Goal: Transaction & Acquisition: Purchase product/service

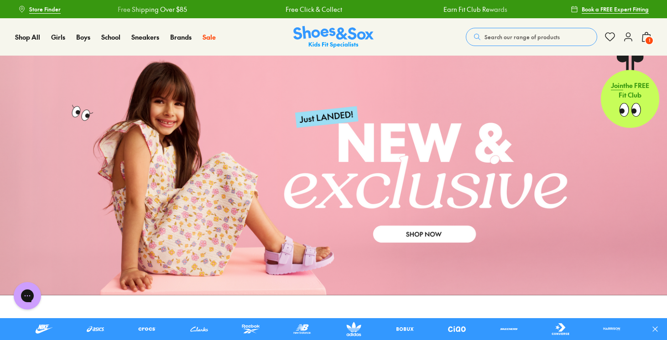
click at [503, 33] on span "Search our range of products" at bounding box center [522, 37] width 75 height 8
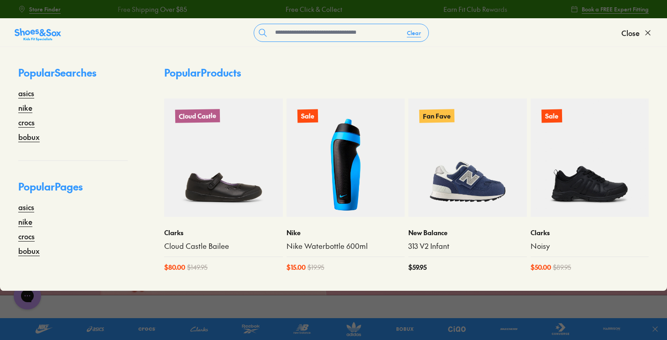
click at [193, 32] on form "Clear" at bounding box center [341, 33] width 560 height 18
click at [633, 35] on span "Close" at bounding box center [630, 32] width 18 height 11
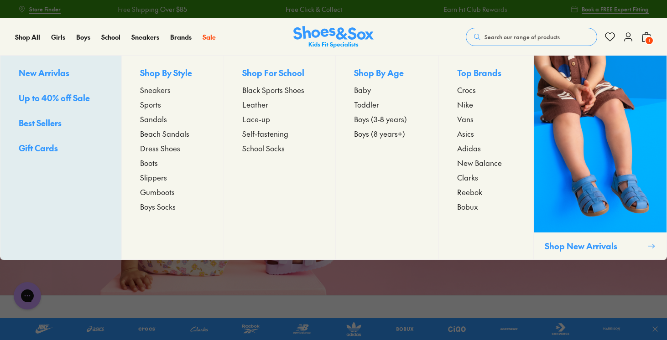
click at [368, 93] on span "Baby" at bounding box center [362, 89] width 17 height 11
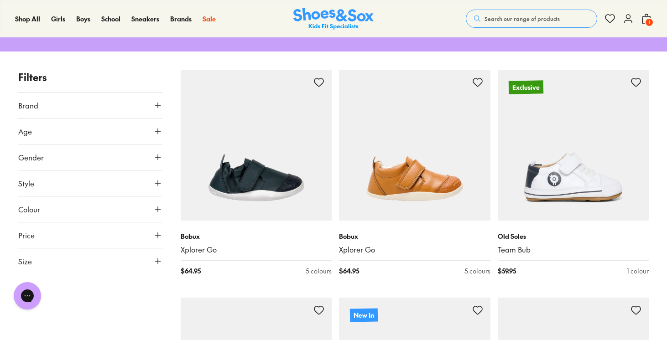
scroll to position [123, 0]
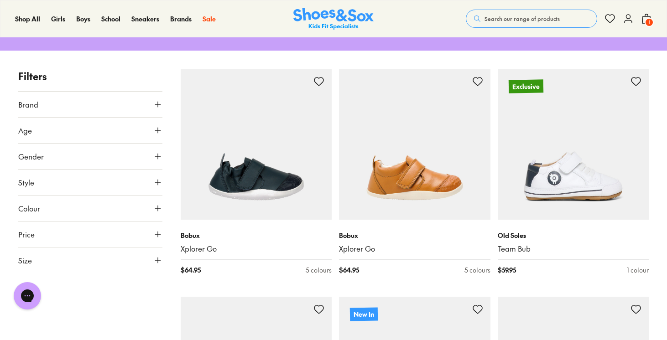
click at [158, 258] on use at bounding box center [157, 260] width 5 height 5
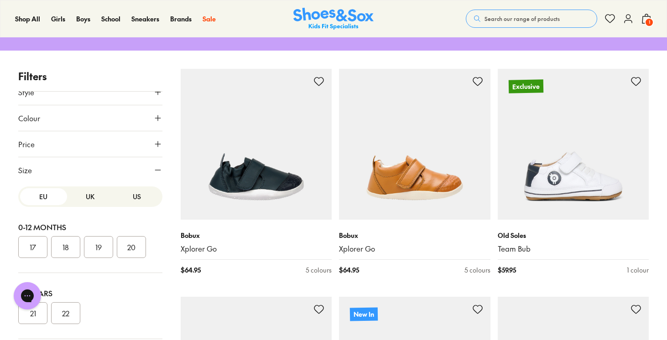
scroll to position [90, 0]
click at [134, 188] on button "US" at bounding box center [137, 196] width 47 height 17
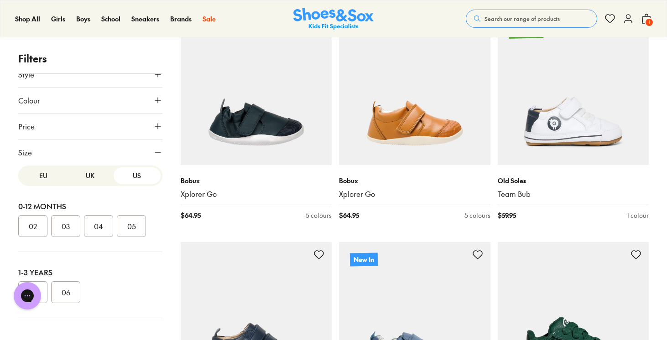
scroll to position [180, 0]
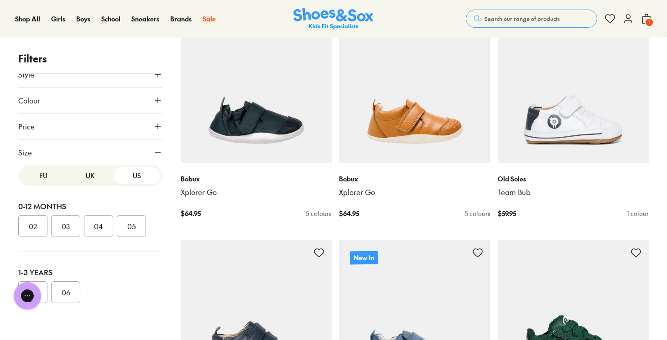
click at [137, 217] on button "05" at bounding box center [131, 226] width 29 height 22
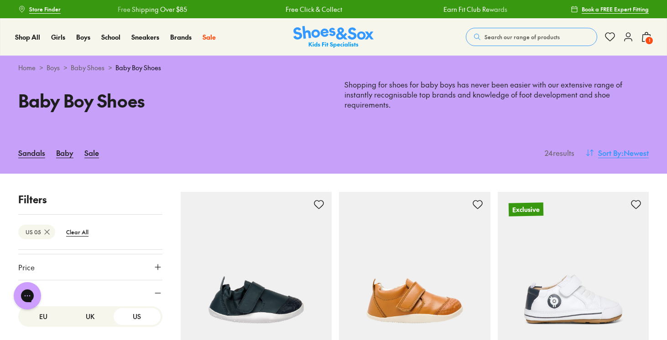
click at [624, 147] on span ": Newest" at bounding box center [634, 152] width 27 height 11
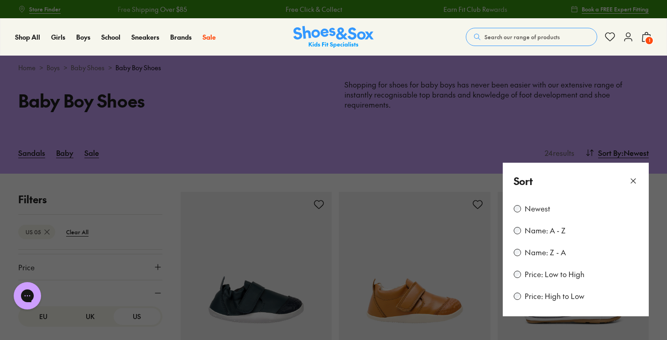
click at [550, 270] on label "Price: Low to High" at bounding box center [555, 275] width 60 height 10
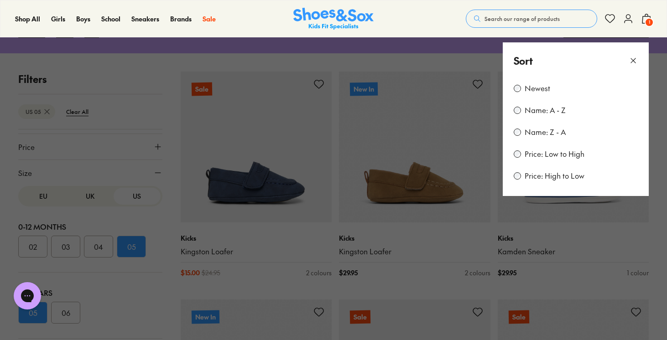
click at [435, 59] on button at bounding box center [333, 170] width 667 height 340
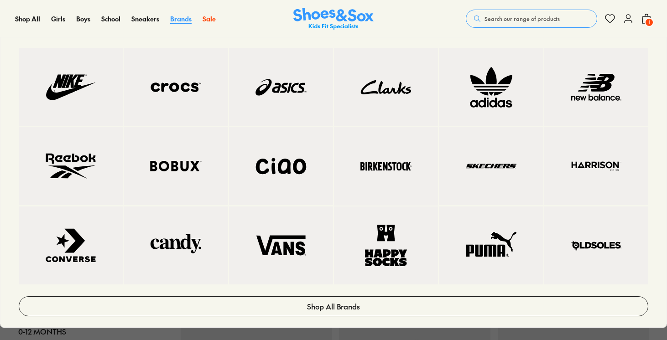
scroll to position [0, 0]
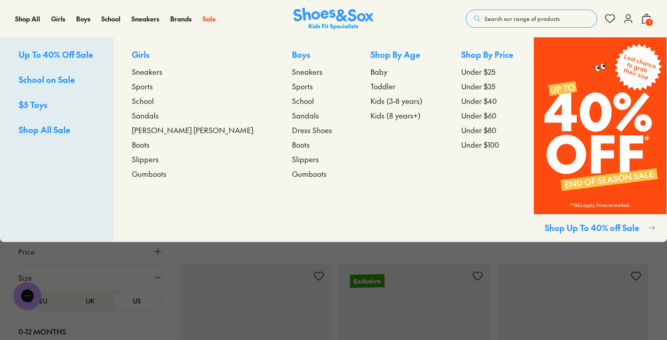
click at [370, 85] on span "Toddler" at bounding box center [382, 86] width 25 height 11
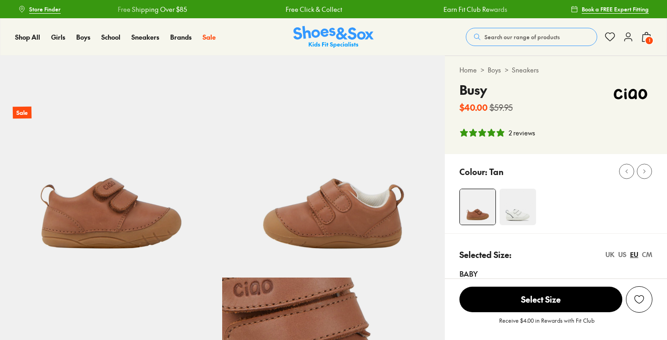
select select "*"
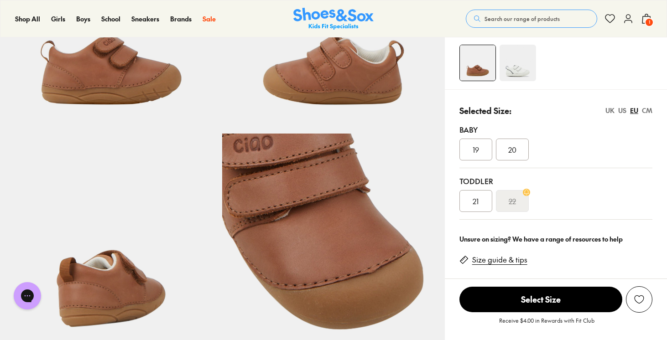
scroll to position [147, 0]
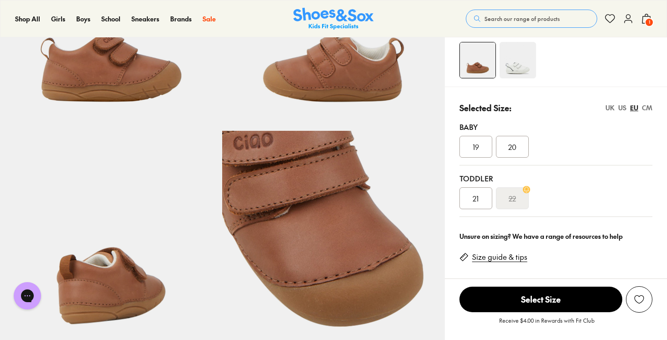
click at [624, 108] on div "US" at bounding box center [622, 108] width 8 height 10
click at [476, 198] on span "05.5" at bounding box center [476, 198] width 15 height 11
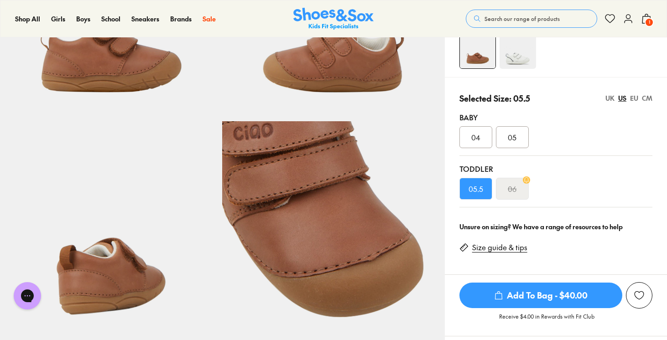
scroll to position [135, 0]
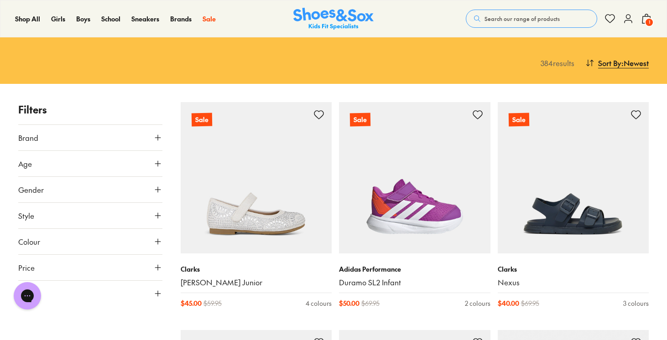
click at [30, 198] on button "Gender" at bounding box center [90, 190] width 144 height 26
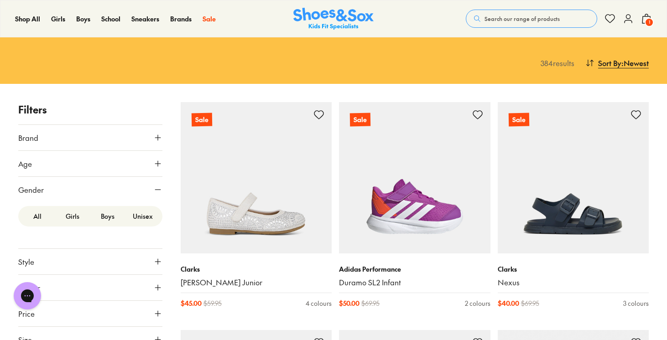
click at [75, 219] on label "Girls" at bounding box center [72, 216] width 35 height 17
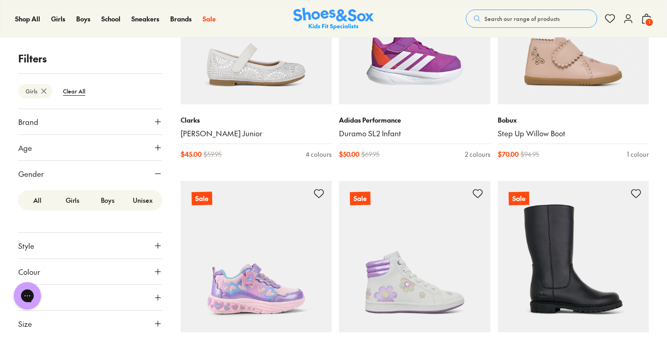
scroll to position [226, 0]
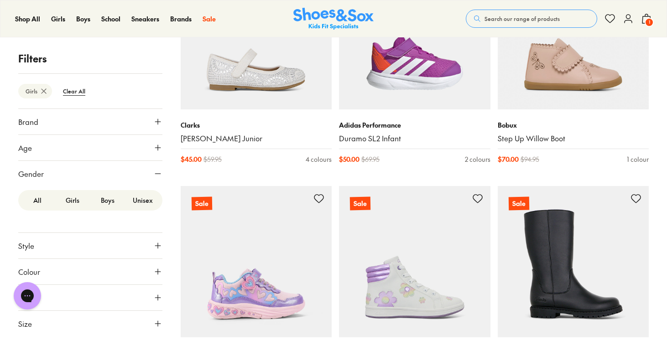
click at [161, 173] on icon at bounding box center [157, 173] width 9 height 9
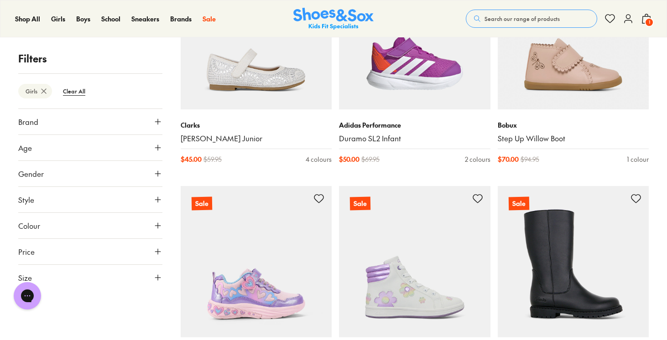
click at [148, 290] on button "Size" at bounding box center [90, 278] width 144 height 26
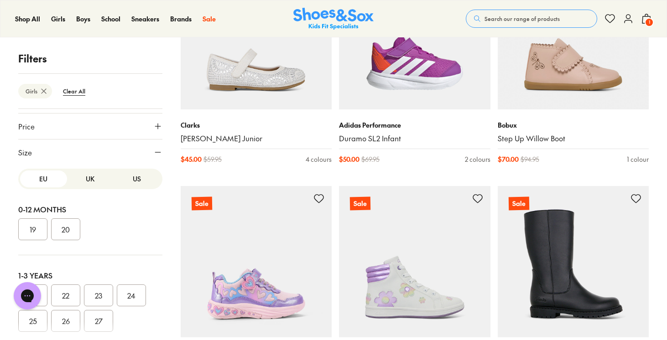
scroll to position [125, 0]
click at [136, 187] on button "US" at bounding box center [137, 179] width 47 height 17
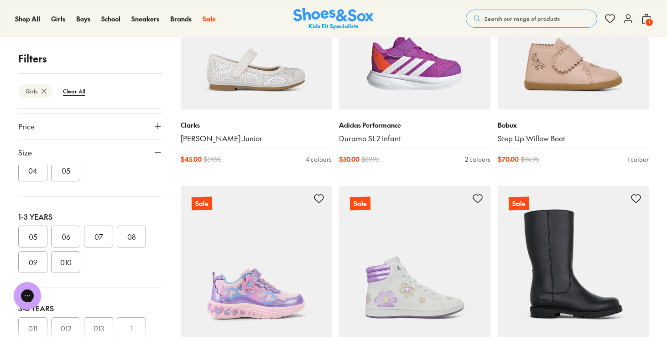
scroll to position [65, 0]
click at [32, 228] on button "05" at bounding box center [32, 230] width 29 height 22
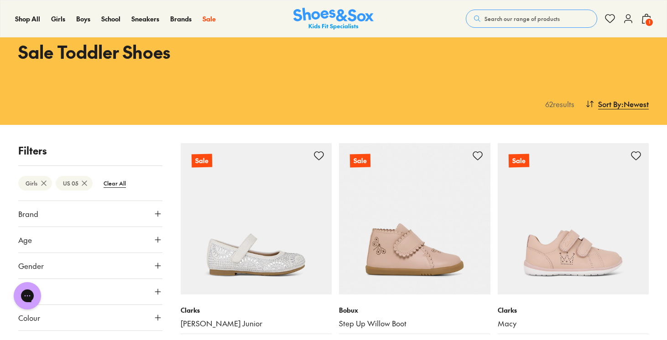
click at [45, 185] on use at bounding box center [44, 183] width 5 height 5
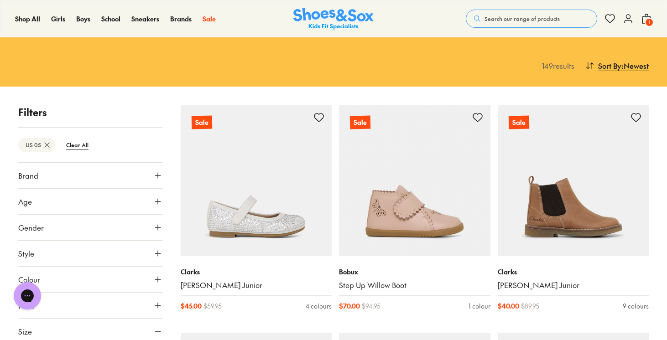
click at [51, 226] on button "Gender" at bounding box center [90, 228] width 144 height 26
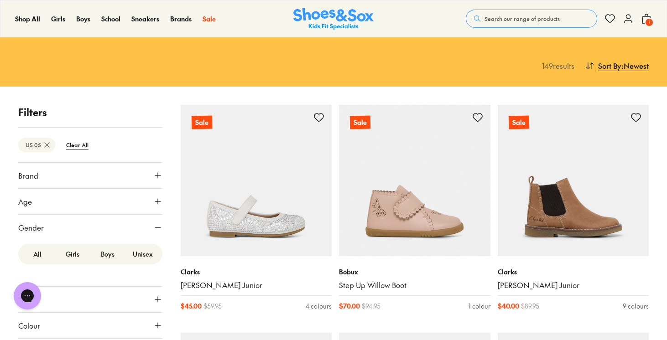
click at [109, 257] on label "Boys" at bounding box center [107, 254] width 35 height 17
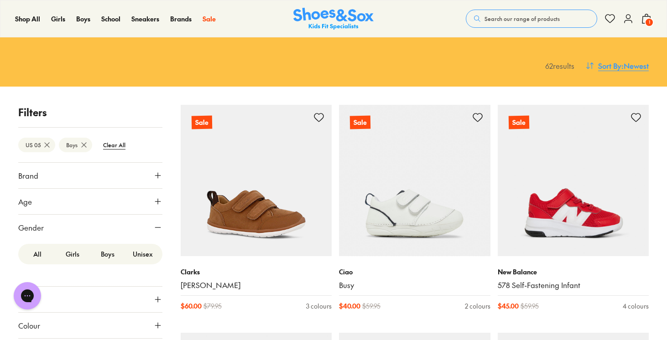
click at [613, 69] on span "Sort By" at bounding box center [609, 65] width 23 height 11
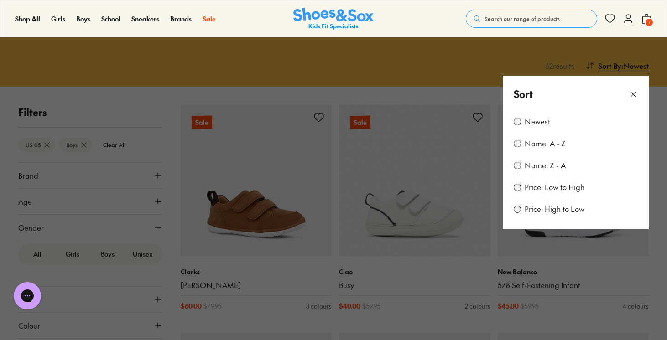
click at [542, 189] on label "Price: Low to High" at bounding box center [555, 188] width 60 height 10
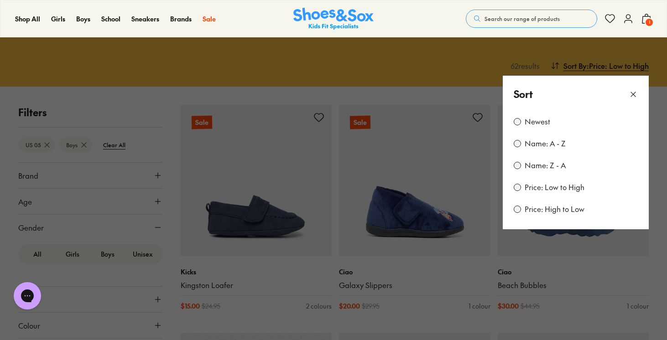
click at [418, 89] on button at bounding box center [333, 170] width 667 height 340
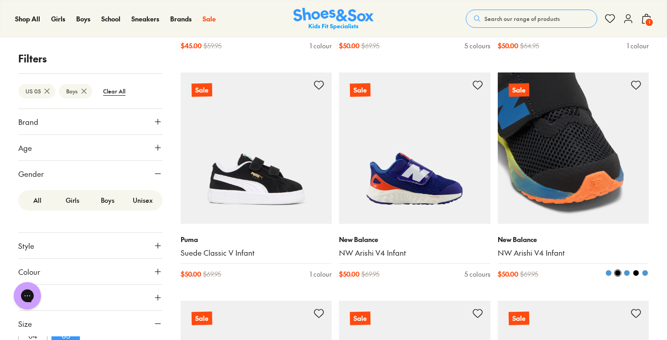
scroll to position [1937, 0]
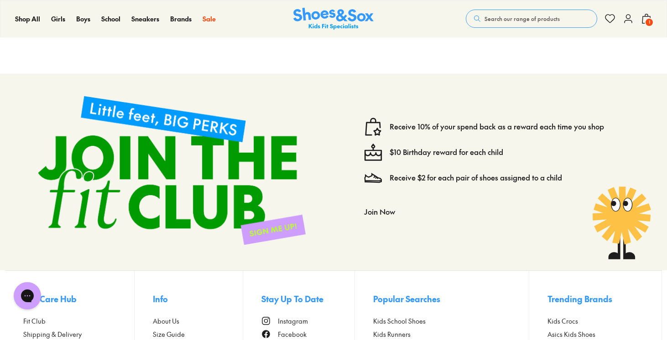
scroll to position [4965, 0]
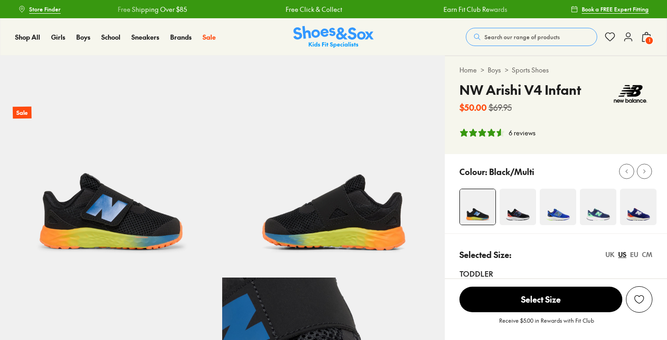
select select "*"
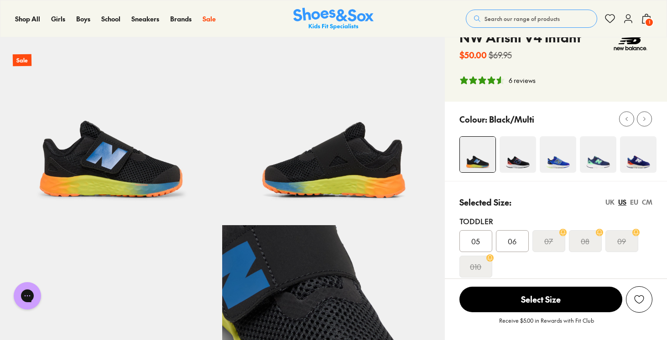
scroll to position [52, 0]
click at [519, 159] on img at bounding box center [518, 154] width 37 height 37
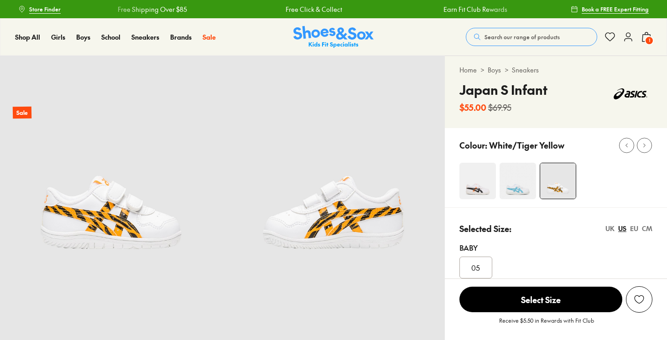
select select "*"
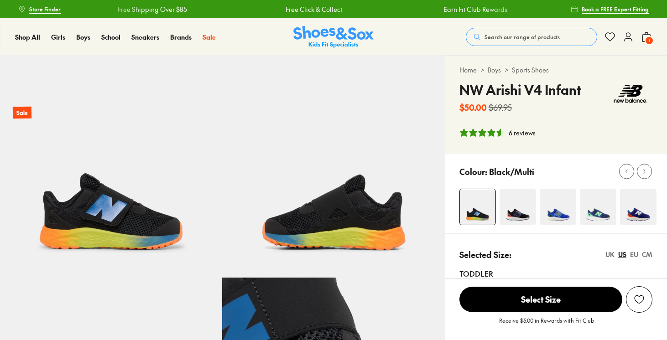
select select "*"
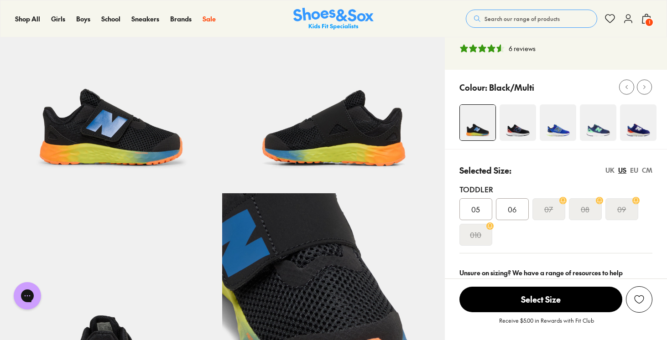
click at [489, 211] on div "05" at bounding box center [475, 209] width 33 height 22
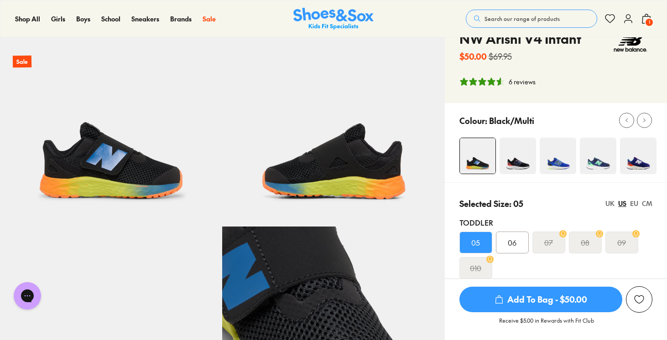
scroll to position [61, 0]
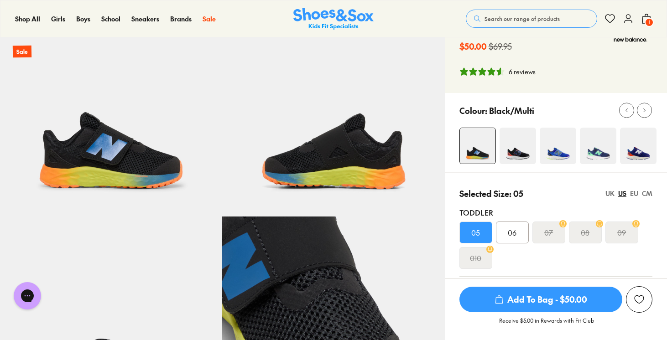
click at [529, 303] on span "Add To Bag - $50.00" at bounding box center [540, 300] width 163 height 26
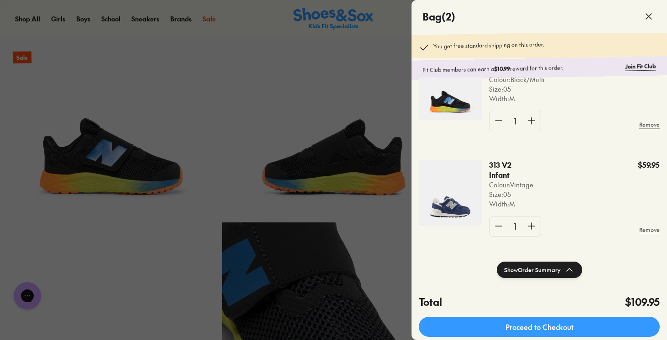
scroll to position [10, 0]
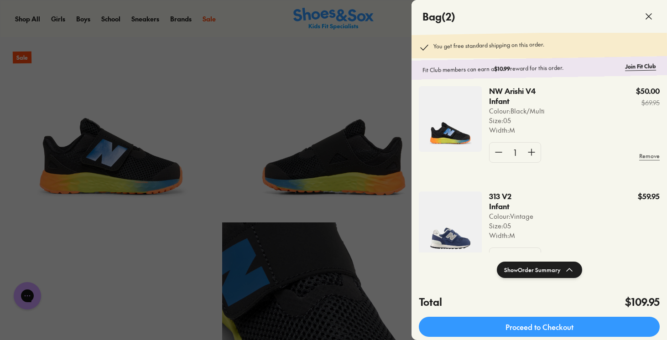
click at [645, 13] on icon at bounding box center [648, 16] width 11 height 11
